Goal: Entertainment & Leisure: Consume media (video, audio)

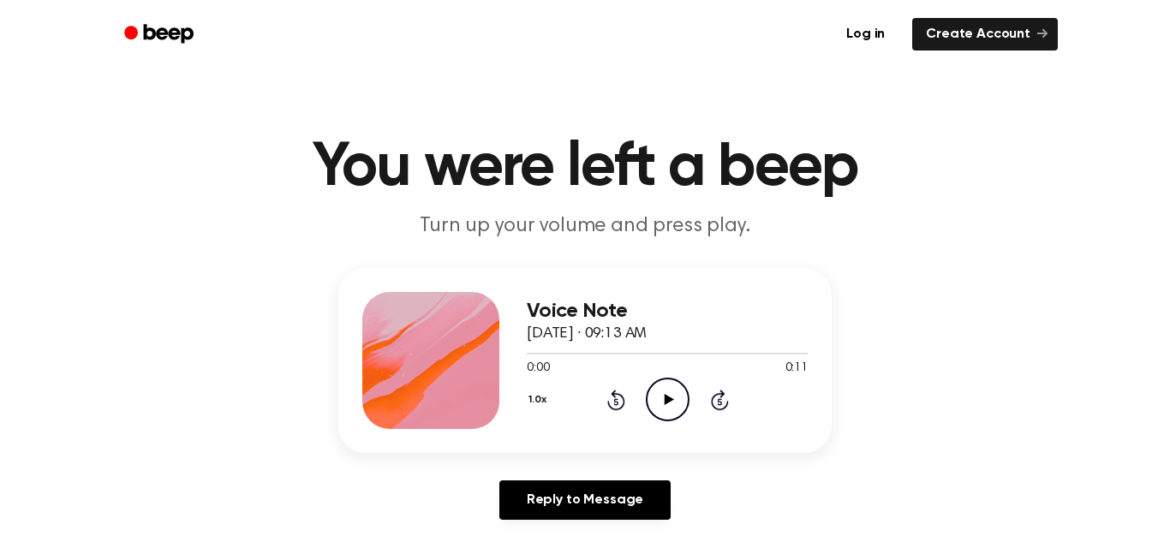
click at [667, 403] on icon at bounding box center [668, 399] width 9 height 11
click at [661, 391] on icon "Play Audio" at bounding box center [668, 400] width 44 height 44
click at [682, 402] on icon "Play Audio" at bounding box center [668, 400] width 44 height 44
click at [540, 404] on button "1.0x" at bounding box center [540, 400] width 26 height 29
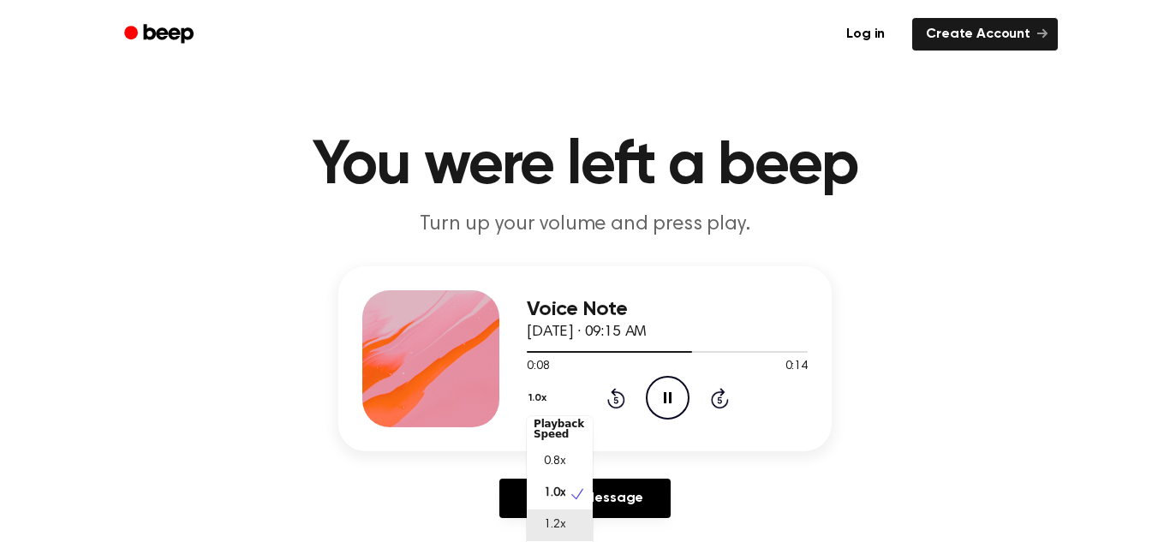
click at [562, 529] on span "1.2x" at bounding box center [554, 526] width 21 height 18
click at [527, 410] on div "1.2x Rewind 5 seconds Pause Audio Skip 5 seconds" at bounding box center [667, 398] width 281 height 44
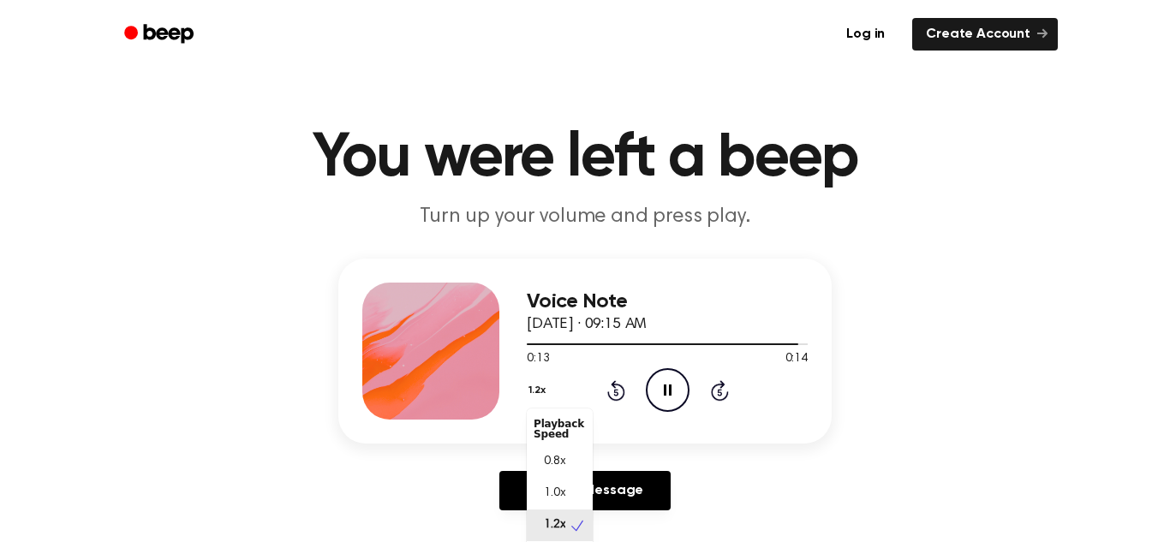
scroll to position [8, 0]
click at [557, 477] on span "1.0x" at bounding box center [554, 486] width 21 height 18
click at [541, 396] on button "1.0x" at bounding box center [540, 390] width 26 height 29
click at [572, 456] on div "0.8x" at bounding box center [560, 462] width 66 height 32
click at [668, 391] on icon at bounding box center [668, 390] width 9 height 11
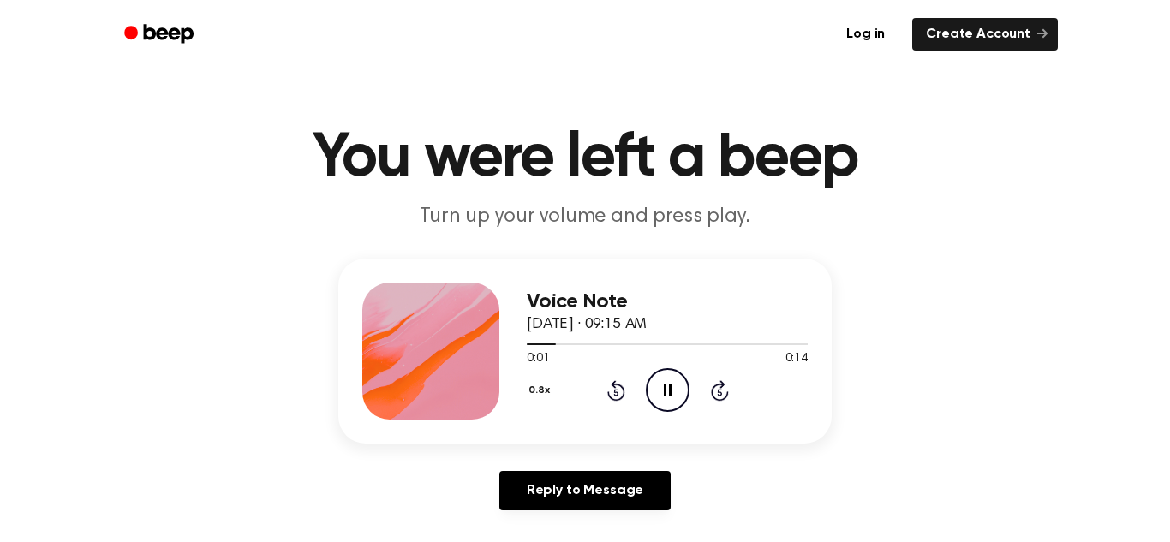
click at [530, 386] on button "0.8x" at bounding box center [541, 390] width 29 height 29
click at [564, 493] on span "1.0x" at bounding box center [554, 494] width 21 height 18
click at [540, 397] on button "1.0x" at bounding box center [540, 390] width 26 height 29
click at [547, 524] on span "1.2x" at bounding box center [554, 526] width 21 height 18
click at [531, 392] on button "1.2x" at bounding box center [539, 390] width 25 height 29
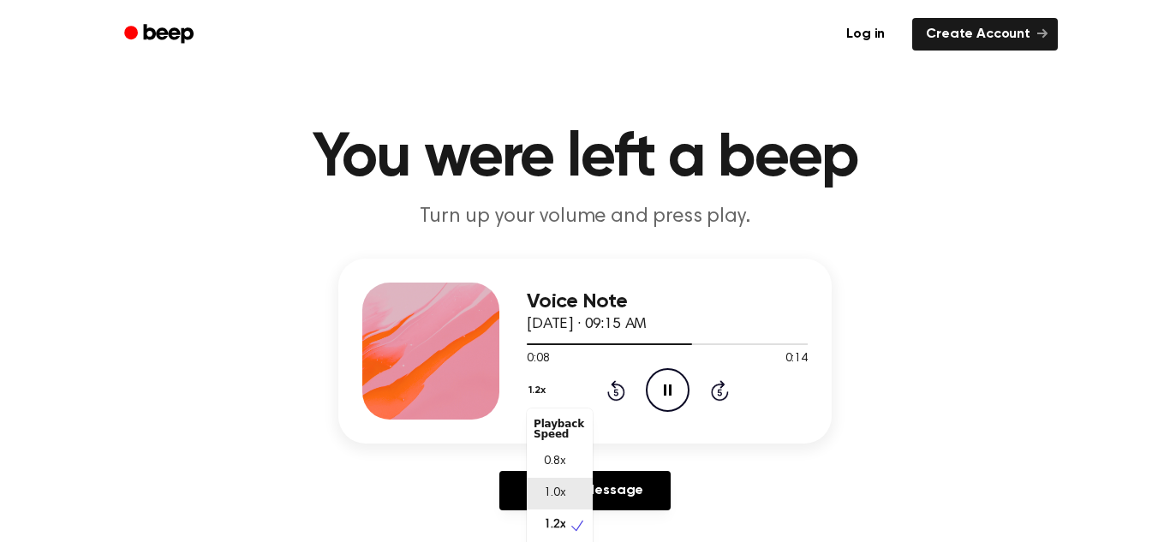
click at [576, 496] on div "1.0x" at bounding box center [560, 494] width 66 height 32
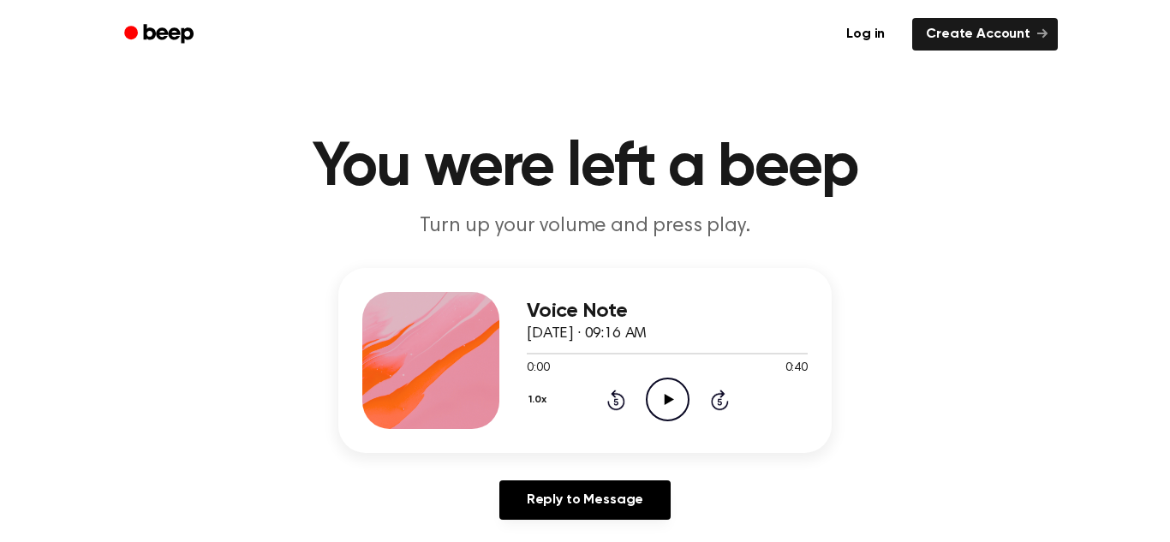
click at [677, 382] on icon "Play Audio" at bounding box center [668, 400] width 44 height 44
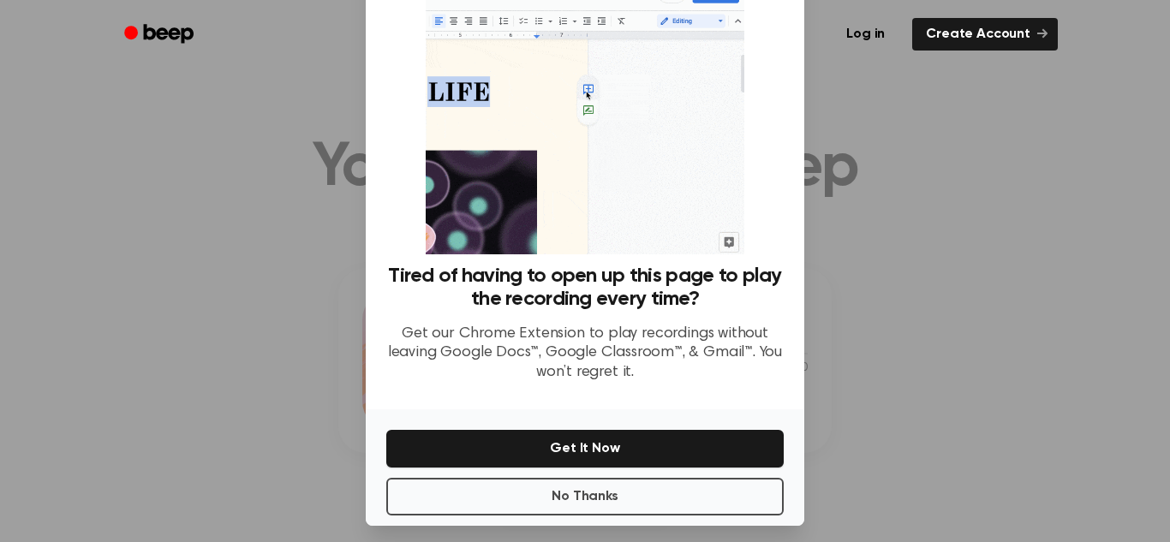
scroll to position [81, 0]
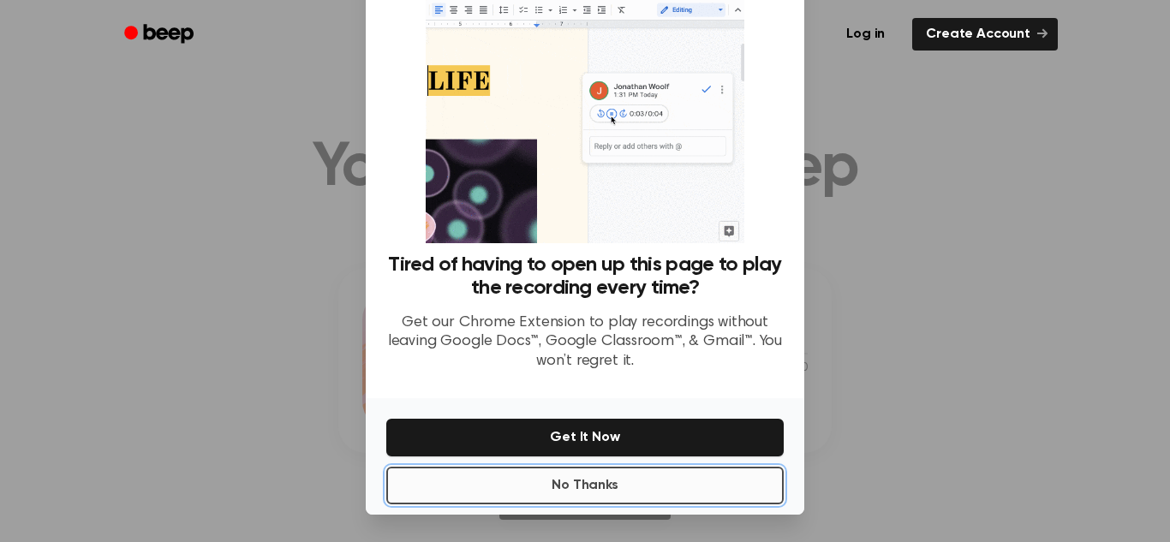
click at [671, 490] on button "No Thanks" at bounding box center [585, 486] width 398 height 38
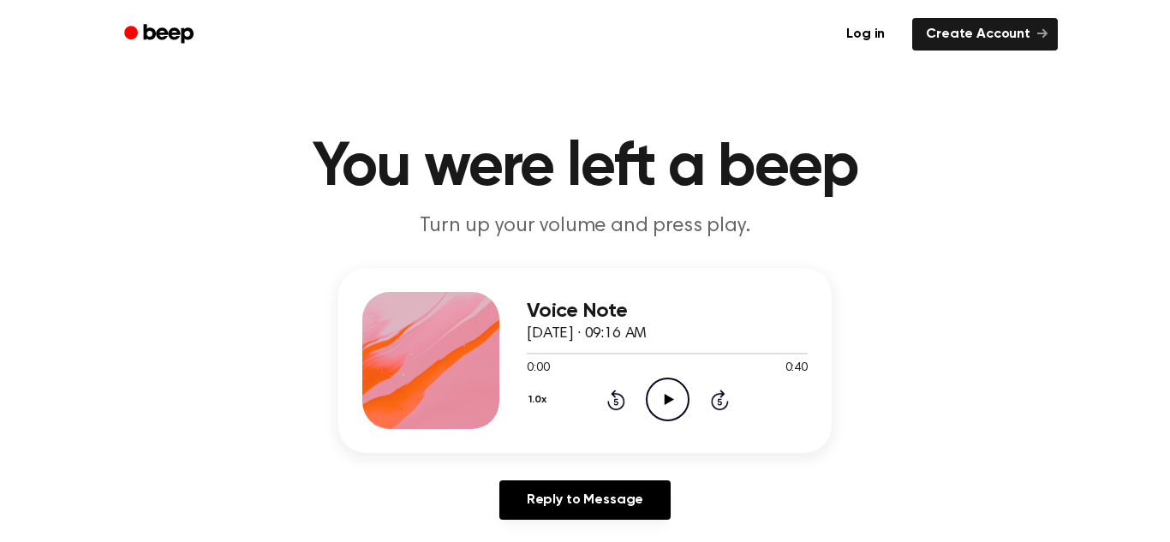
click at [671, 407] on icon "Play Audio" at bounding box center [668, 400] width 44 height 44
click at [671, 406] on icon "Pause Audio" at bounding box center [668, 400] width 44 height 44
click at [527, 354] on div at bounding box center [582, 354] width 111 height 2
click at [639, 392] on div "1.0x Rewind 5 seconds Play Audio Skip 5 seconds" at bounding box center [667, 400] width 281 height 44
click at [667, 392] on icon "Play Audio" at bounding box center [668, 400] width 44 height 44
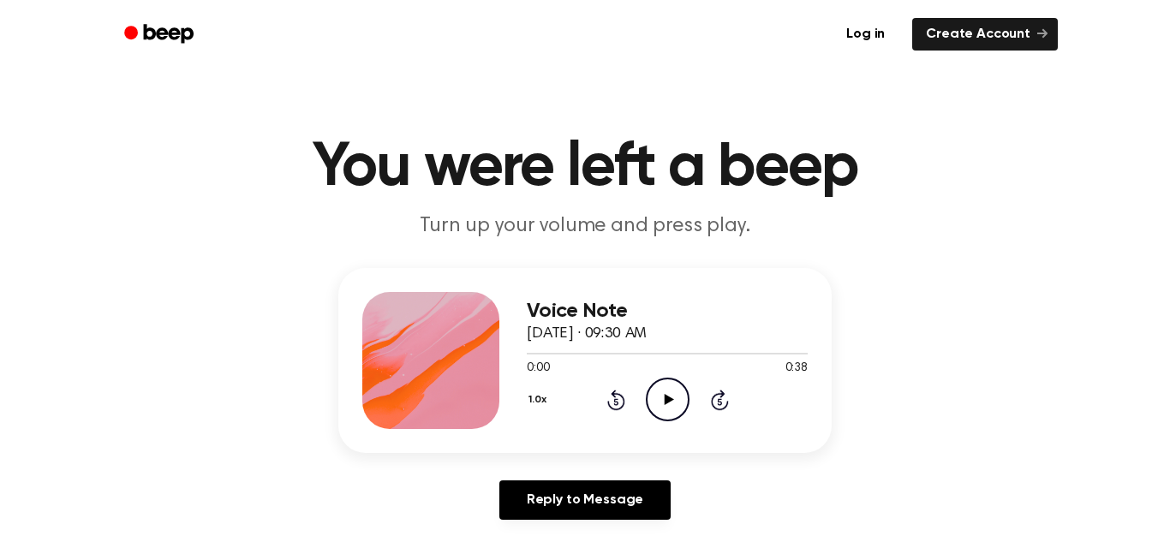
click at [662, 379] on circle at bounding box center [668, 400] width 42 height 42
click at [678, 396] on icon "Pause Audio" at bounding box center [668, 400] width 44 height 44
click at [678, 396] on icon "Play Audio" at bounding box center [668, 400] width 44 height 44
click at [534, 362] on span "0:19" at bounding box center [538, 369] width 22 height 18
click at [527, 350] on div at bounding box center [667, 353] width 281 height 14
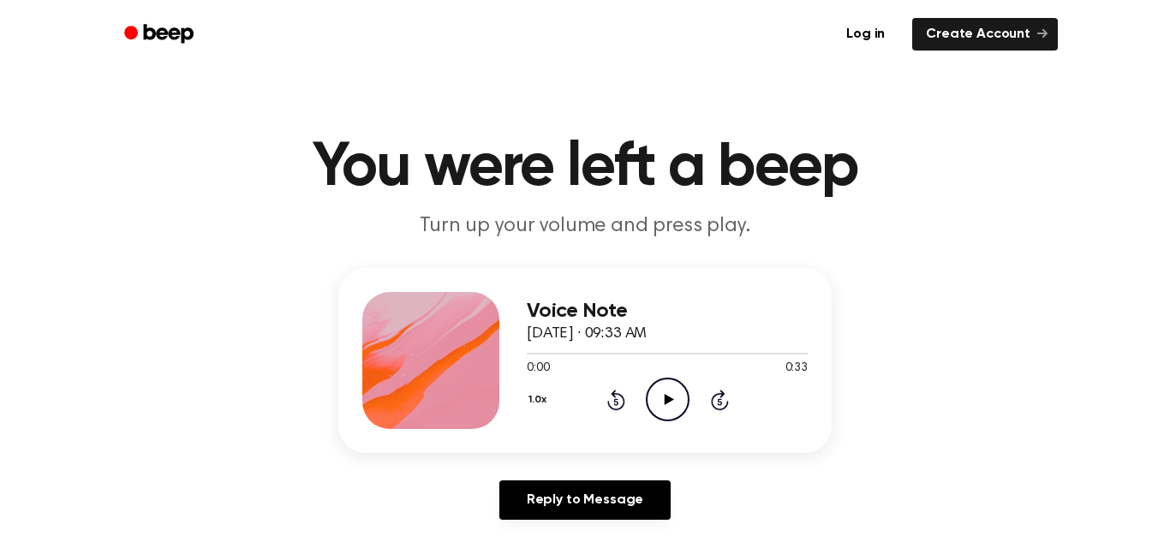
click at [673, 387] on icon "Play Audio" at bounding box center [668, 400] width 44 height 44
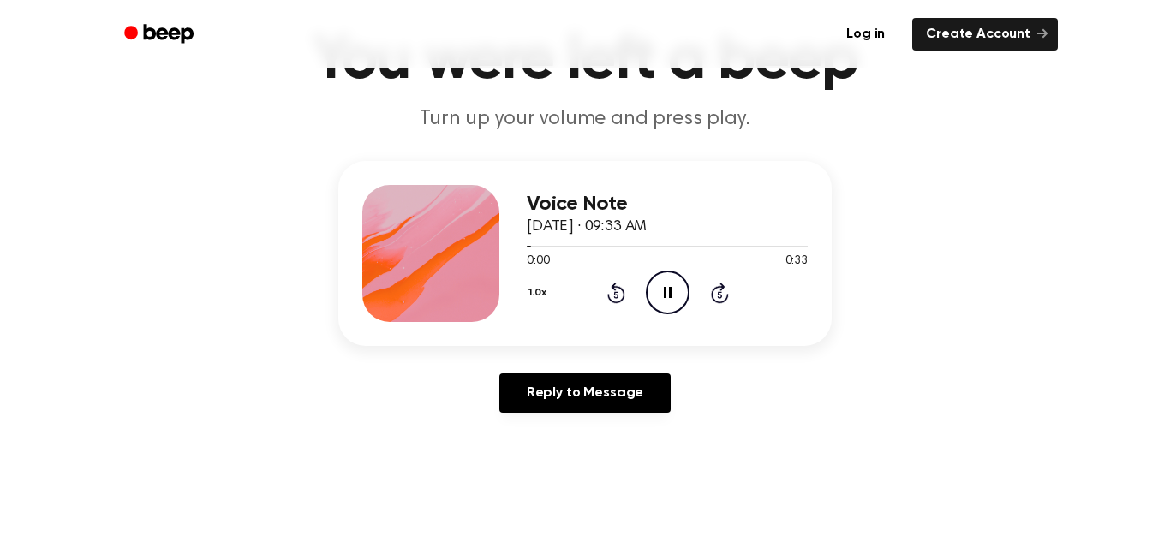
scroll to position [116, 0]
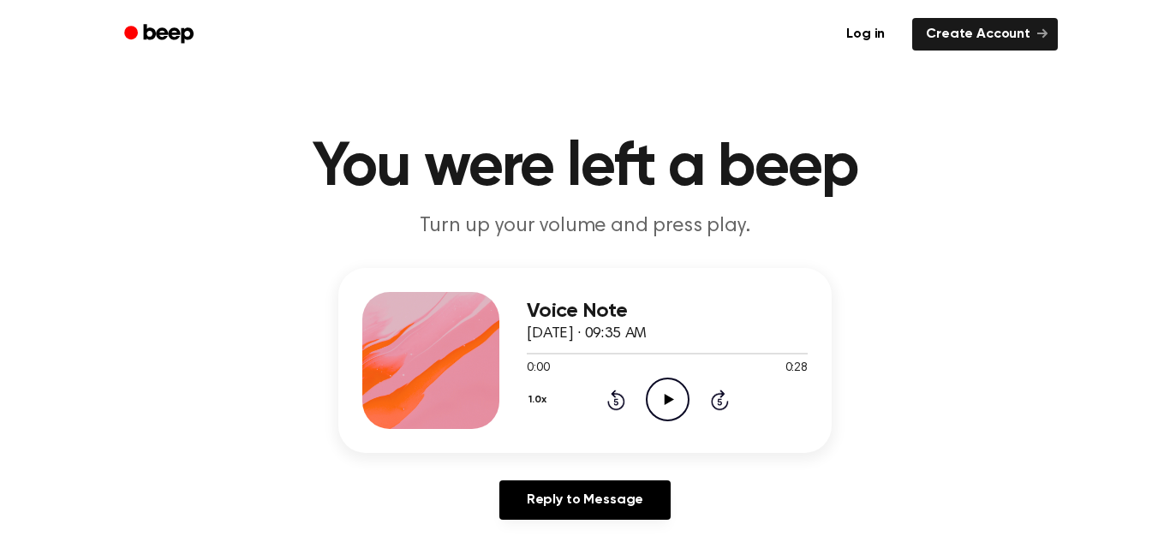
click at [665, 399] on icon at bounding box center [668, 399] width 9 height 11
